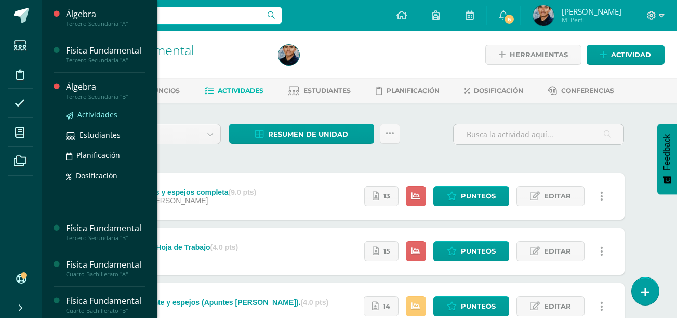
click at [94, 120] on span "Actividades" at bounding box center [97, 115] width 40 height 10
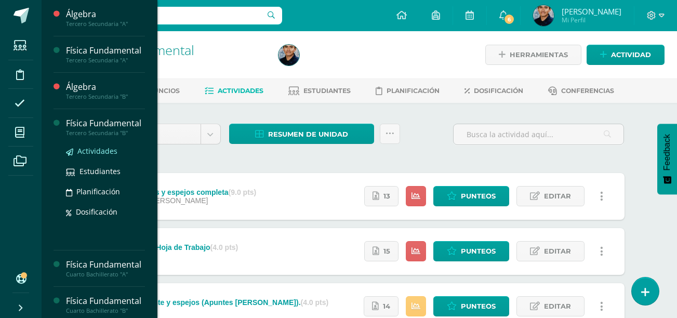
click at [89, 156] on span "Actividades" at bounding box center [97, 151] width 40 height 10
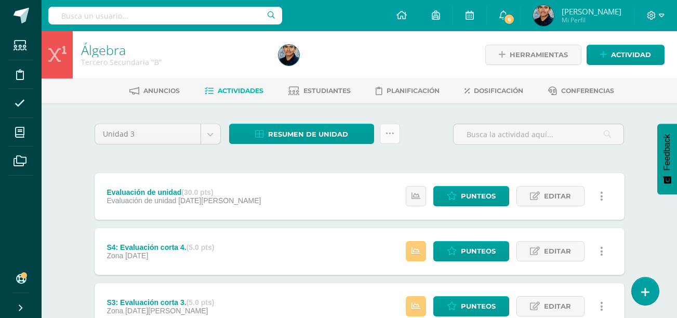
click at [391, 130] on icon at bounding box center [390, 133] width 9 height 9
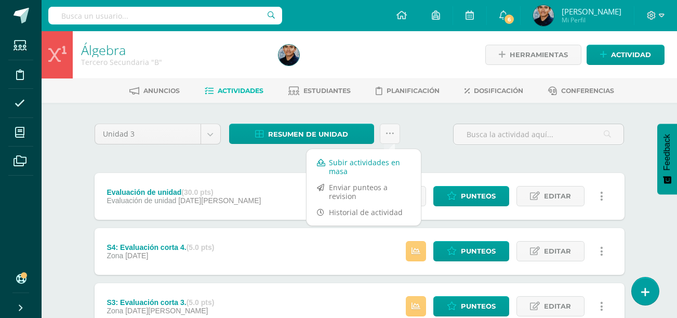
click at [356, 169] on link "Subir actividades en masa" at bounding box center [364, 166] width 114 height 25
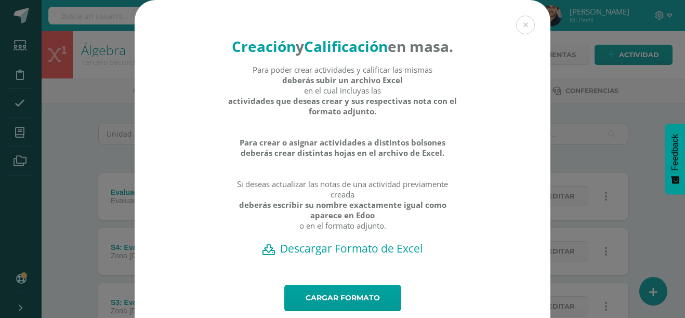
click at [335, 256] on h2 "Descargar Formato de Excel" at bounding box center [342, 248] width 379 height 15
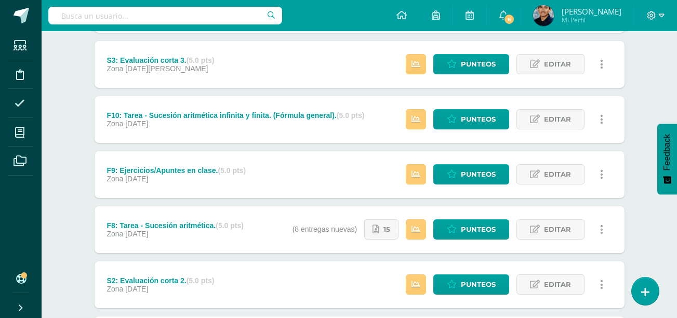
scroll to position [243, 0]
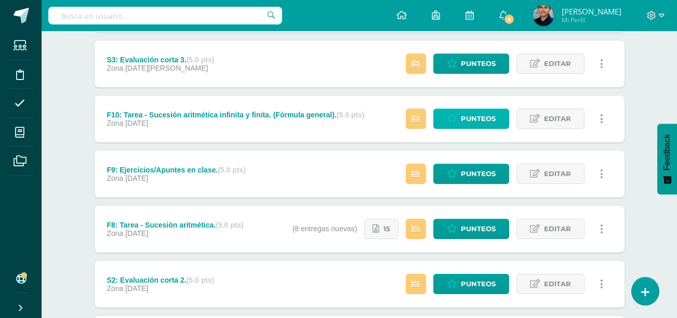
click at [486, 117] on span "Punteos" at bounding box center [478, 118] width 35 height 19
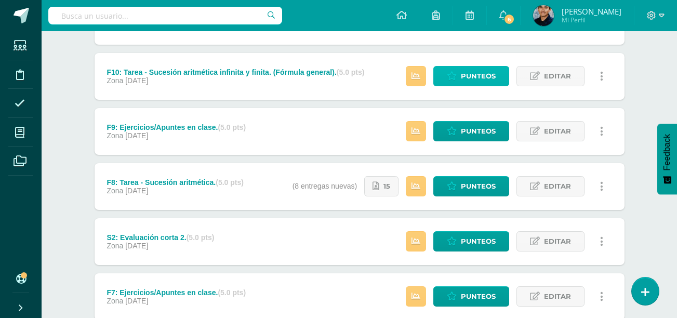
scroll to position [286, 0]
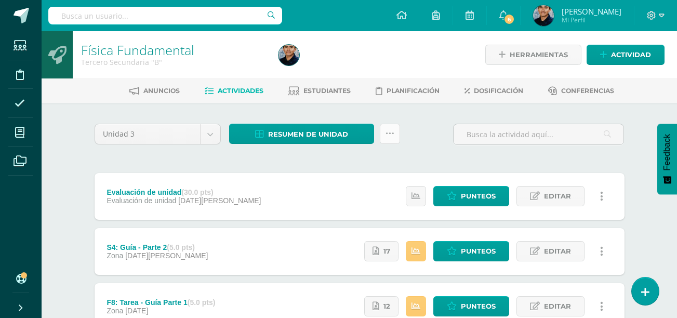
click at [390, 133] on icon at bounding box center [390, 133] width 9 height 9
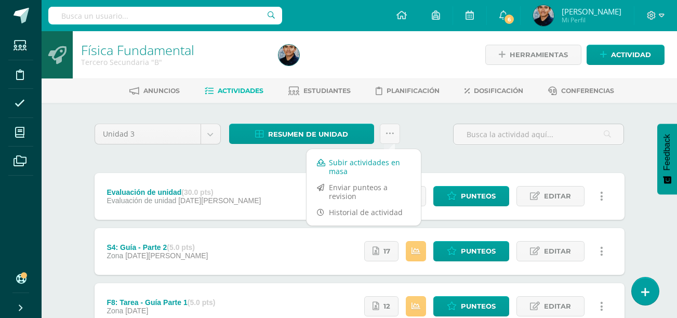
click at [352, 162] on link "Subir actividades en masa" at bounding box center [364, 166] width 114 height 25
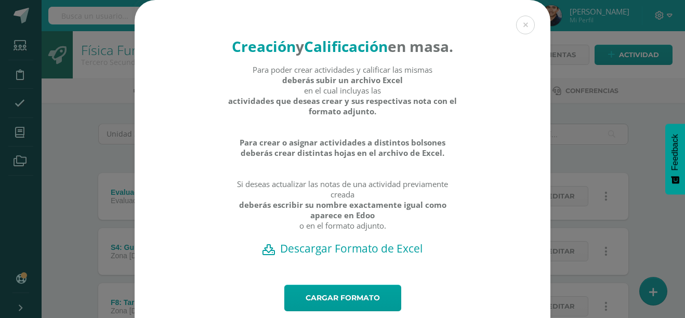
click at [354, 256] on h2 "Descargar Formato de Excel" at bounding box center [342, 248] width 379 height 15
